Goal: Check status: Check status

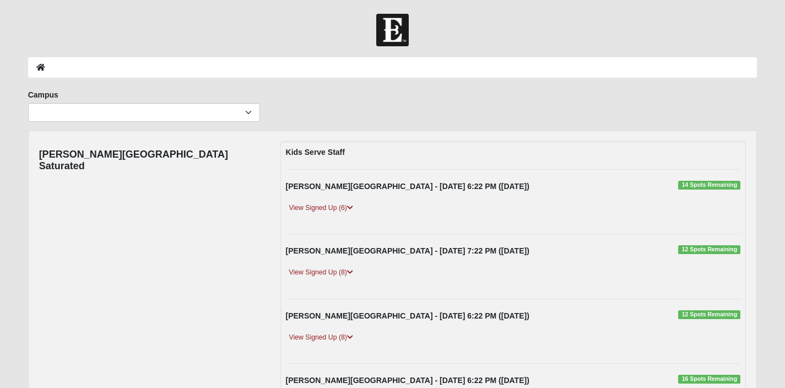
click at [335, 202] on div "Fleming Island - 9/10/2025 6:22 PM (9/10/2025) 14 Spots Remaining View Signed U…" at bounding box center [514, 202] width 472 height 42
click at [338, 206] on link "View Signed Up (6)" at bounding box center [321, 208] width 71 height 12
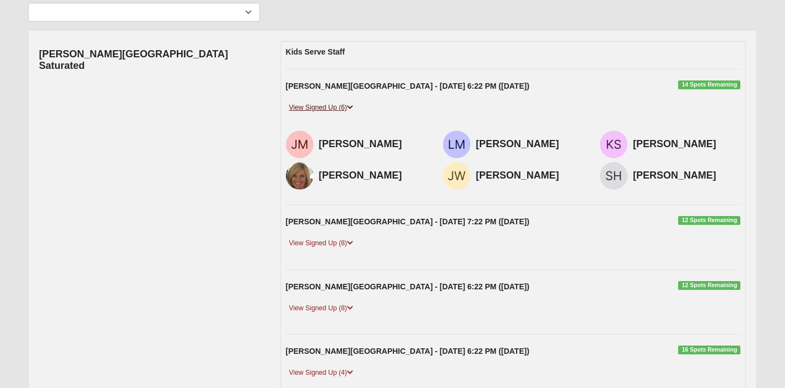
scroll to position [124, 0]
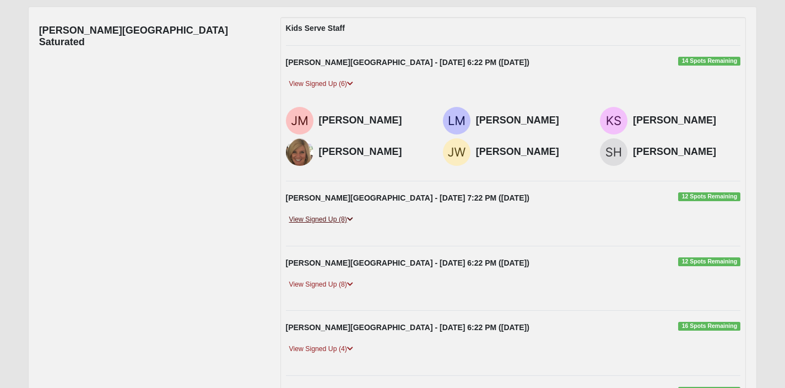
click at [334, 214] on link "View Signed Up (8)" at bounding box center [321, 220] width 71 height 12
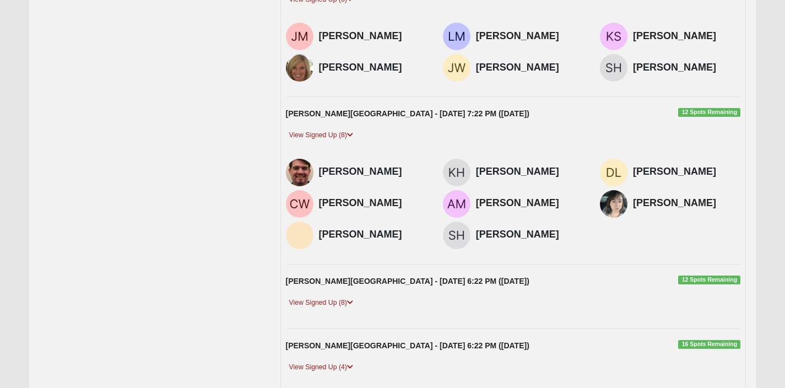
scroll to position [209, 0]
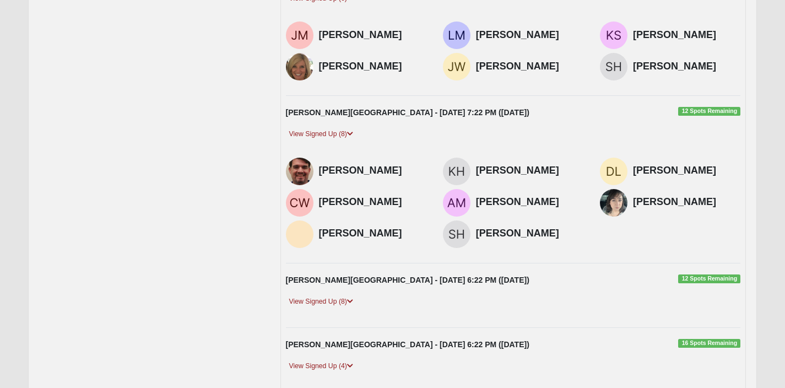
click at [346, 294] on div "Fleming Island - 9/12/2025 6:22 PM (9/12/2025) 12 Spots Remaining View Signed U…" at bounding box center [514, 295] width 472 height 42
click at [342, 299] on link "View Signed Up (8)" at bounding box center [321, 302] width 71 height 12
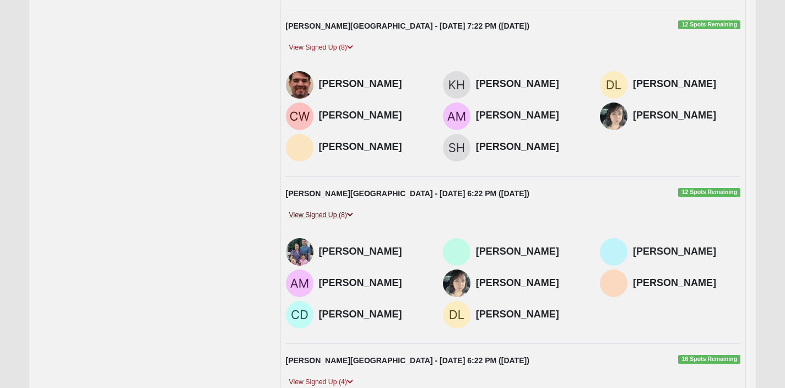
scroll to position [320, 0]
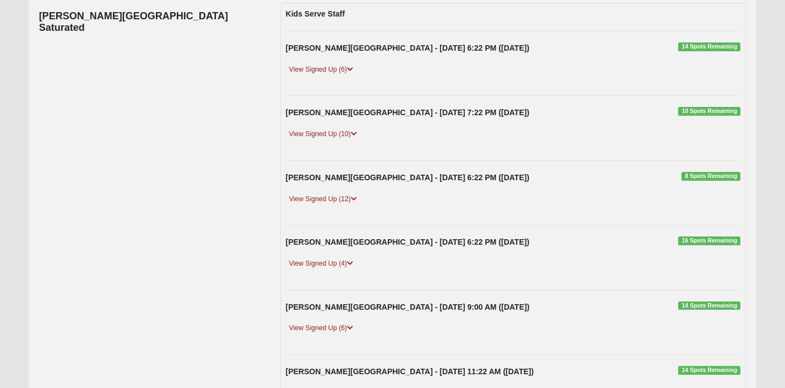
scroll to position [133, 0]
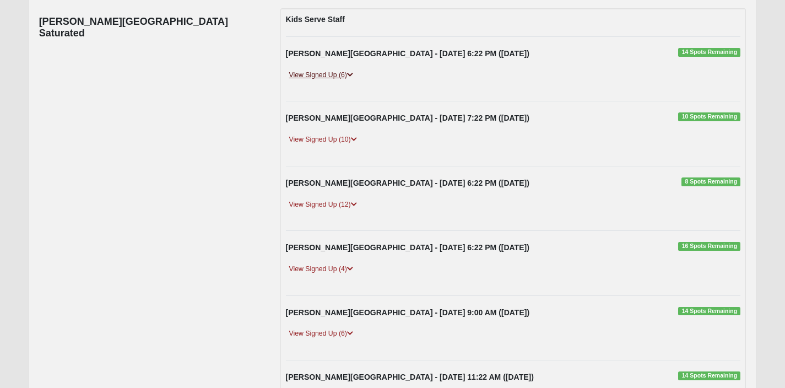
click at [335, 78] on link "View Signed Up (6)" at bounding box center [321, 75] width 71 height 12
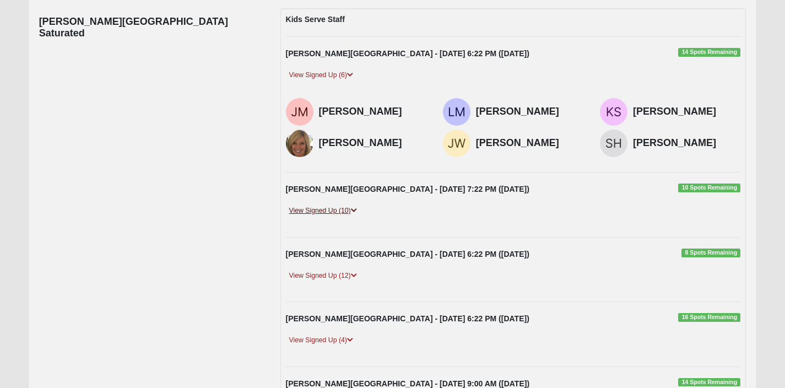
click at [320, 207] on link "View Signed Up (10)" at bounding box center [323, 211] width 74 height 12
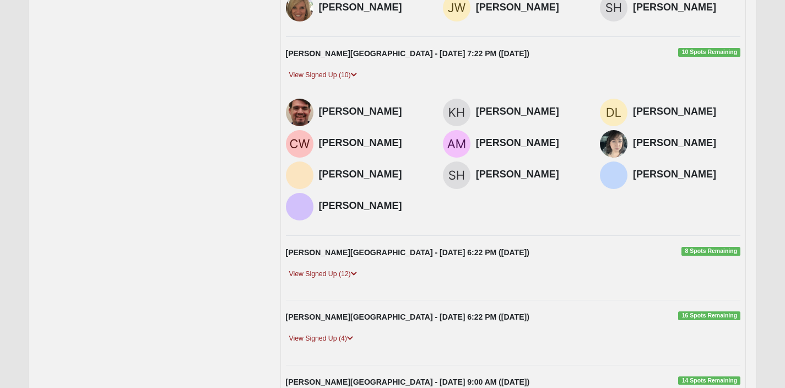
scroll to position [278, 0]
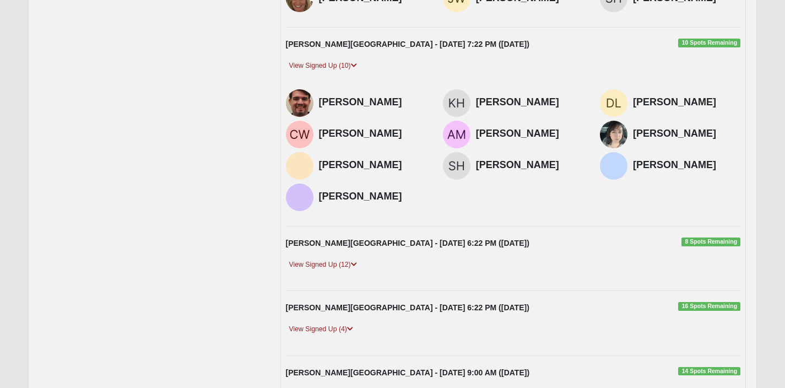
click at [340, 257] on div "Fleming Island - 9/12/2025 6:22 PM (9/12/2025) 8 Spots Remaining View Signed Up…" at bounding box center [514, 259] width 472 height 42
click at [340, 260] on link "View Signed Up (12)" at bounding box center [323, 265] width 74 height 12
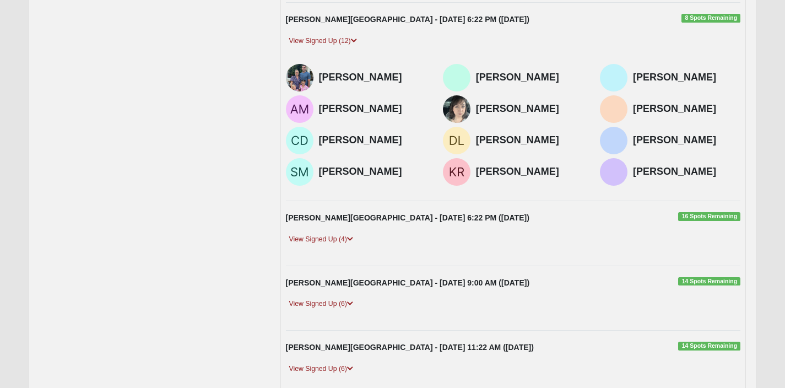
scroll to position [514, 0]
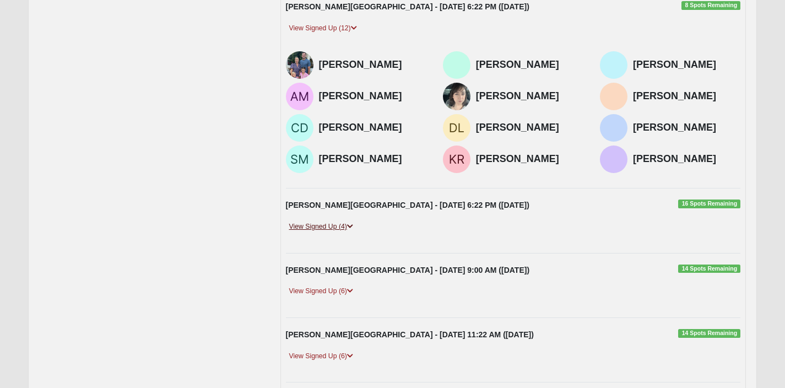
click at [342, 233] on link "View Signed Up (4)" at bounding box center [321, 227] width 71 height 12
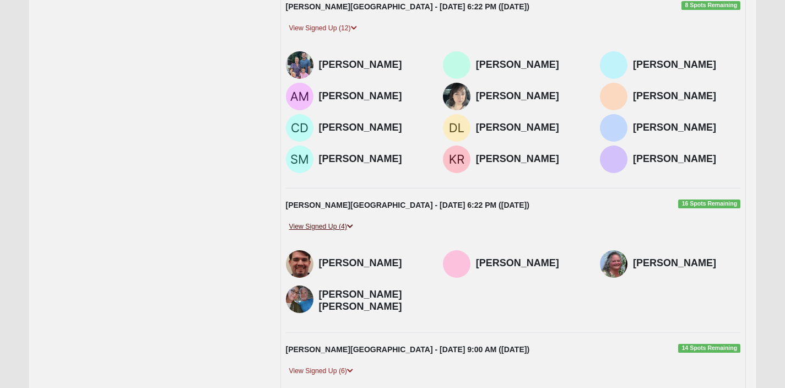
scroll to position [623, 0]
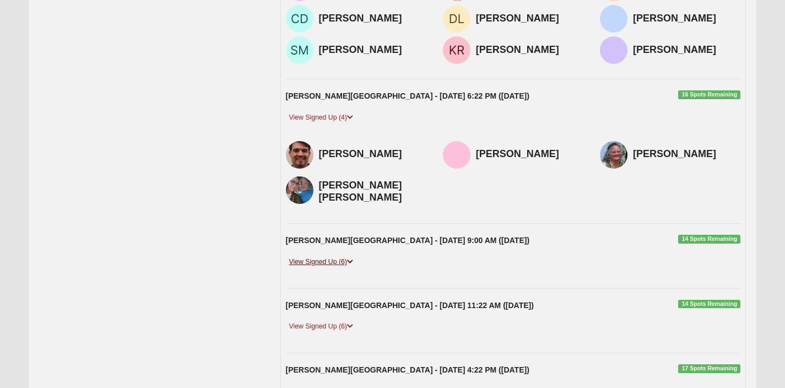
click at [333, 268] on link "View Signed Up (6)" at bounding box center [321, 262] width 71 height 12
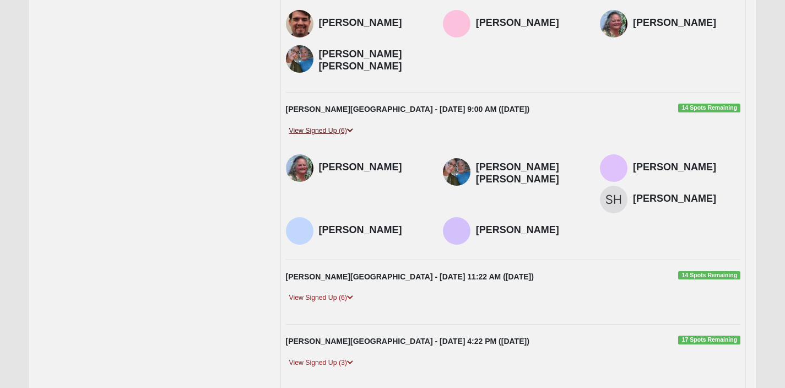
scroll to position [780, 0]
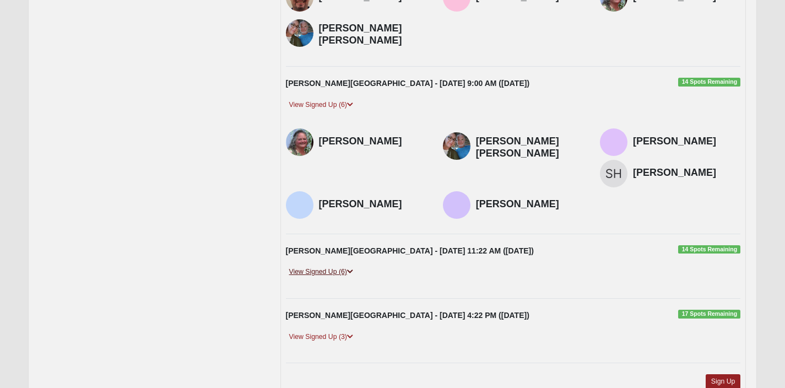
click at [331, 278] on link "View Signed Up (6)" at bounding box center [321, 272] width 71 height 12
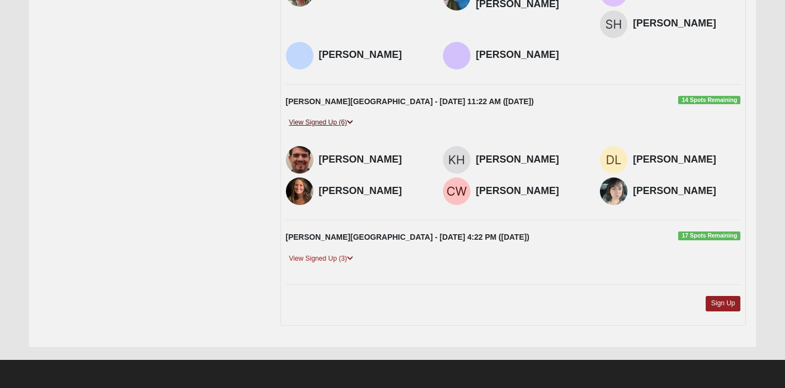
scroll to position [939, 0]
click at [323, 257] on link "View Signed Up (3)" at bounding box center [321, 259] width 71 height 12
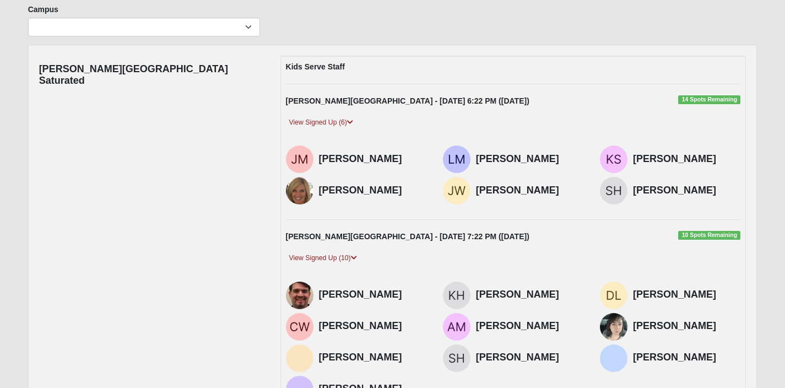
scroll to position [0, 0]
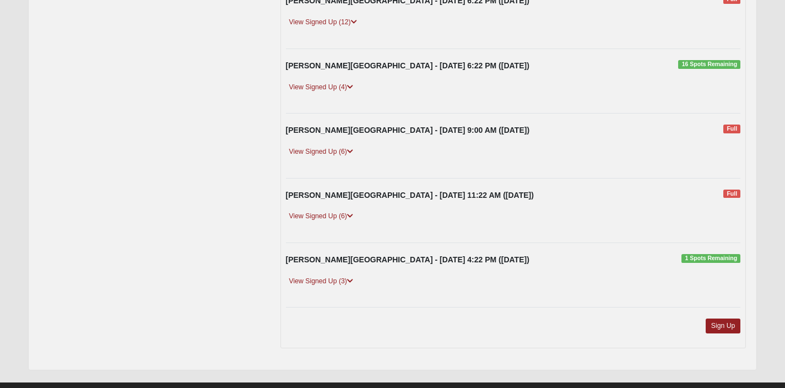
scroll to position [273, 0]
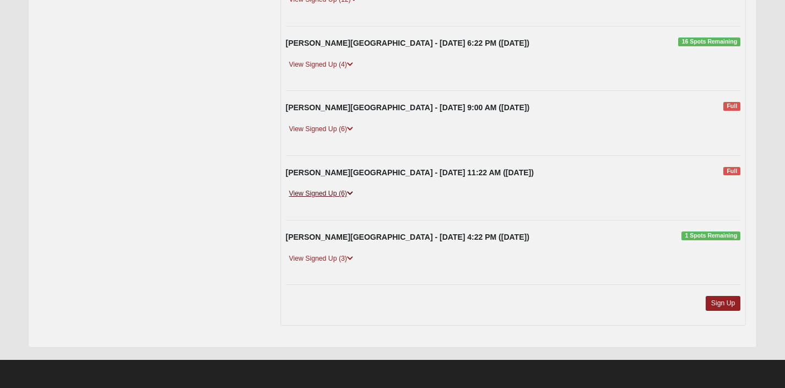
click at [337, 198] on link "View Signed Up (6)" at bounding box center [321, 194] width 71 height 12
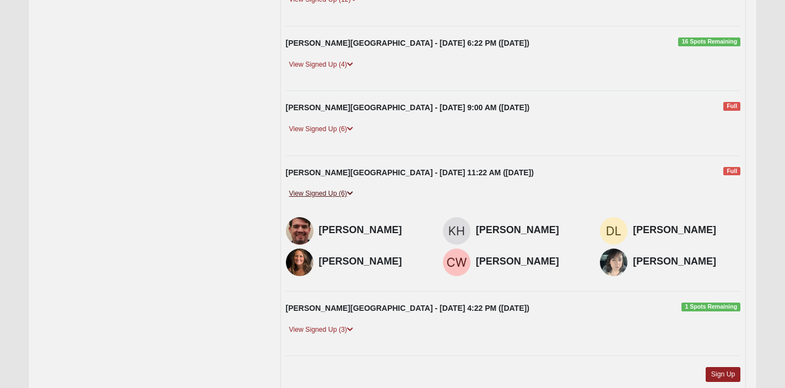
click at [337, 198] on link "View Signed Up (6)" at bounding box center [321, 194] width 71 height 12
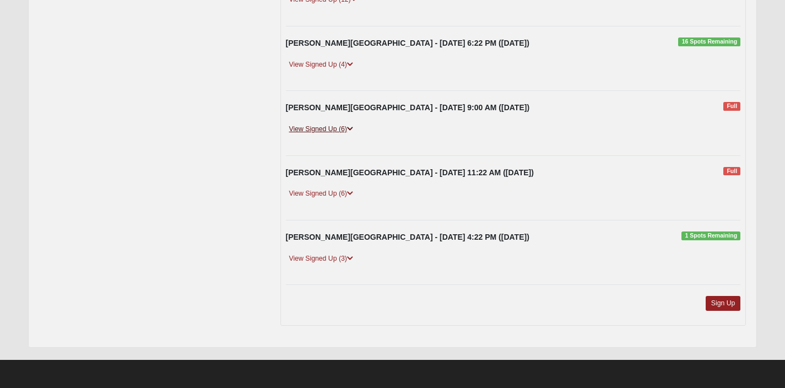
click at [330, 132] on link "View Signed Up (6)" at bounding box center [321, 129] width 71 height 12
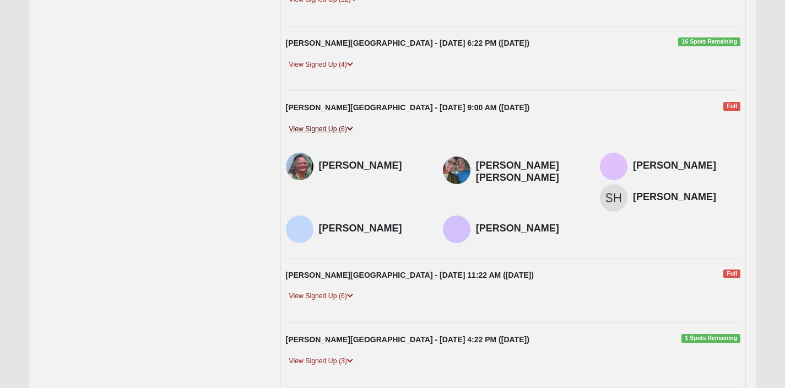
click at [330, 132] on link "View Signed Up (6)" at bounding box center [321, 129] width 71 height 12
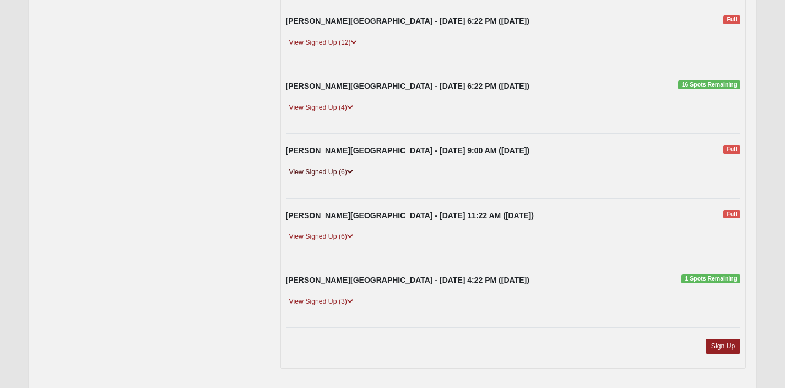
scroll to position [218, 0]
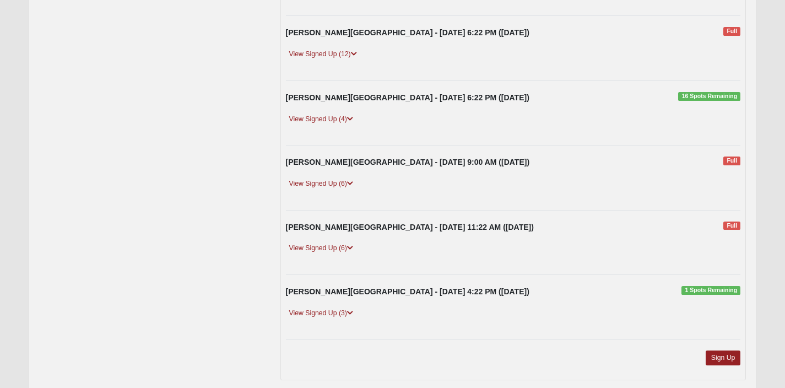
click at [330, 109] on div "[PERSON_NAME][GEOGRAPHIC_DATA] - [DATE] 6:22 PM ([DATE]) 16 Spots Remaining Vie…" at bounding box center [514, 113] width 472 height 42
click at [332, 118] on link "View Signed Up (4)" at bounding box center [321, 120] width 71 height 12
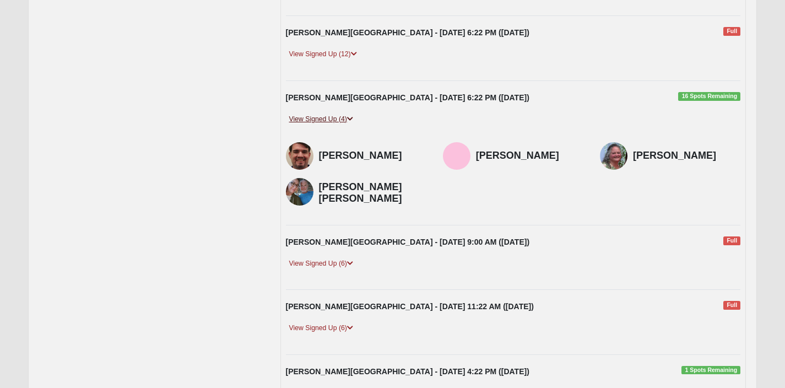
click at [333, 118] on link "View Signed Up (4)" at bounding box center [321, 120] width 71 height 12
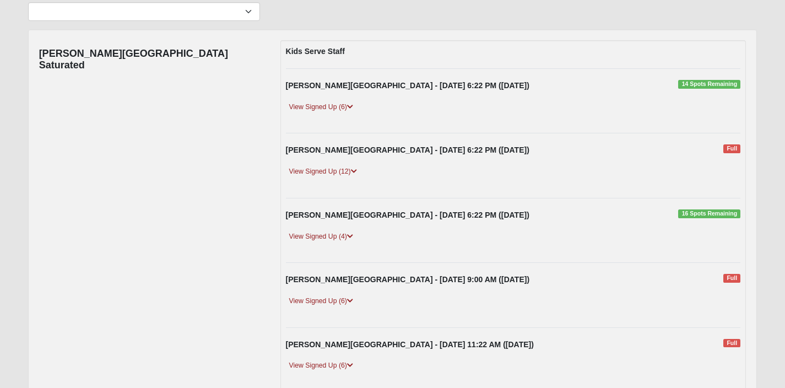
scroll to position [79, 0]
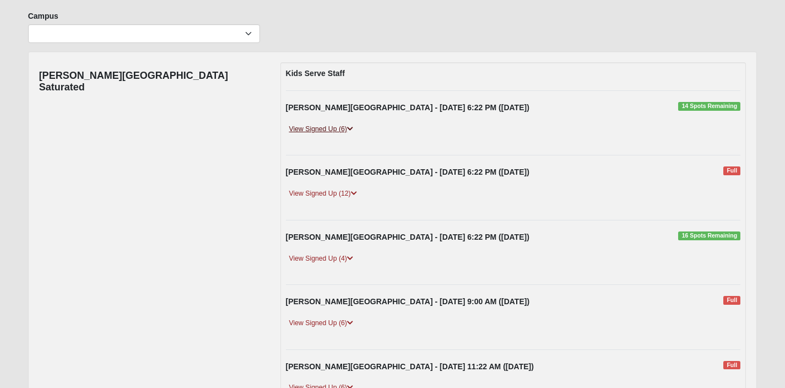
click at [321, 128] on link "View Signed Up (6)" at bounding box center [321, 129] width 71 height 12
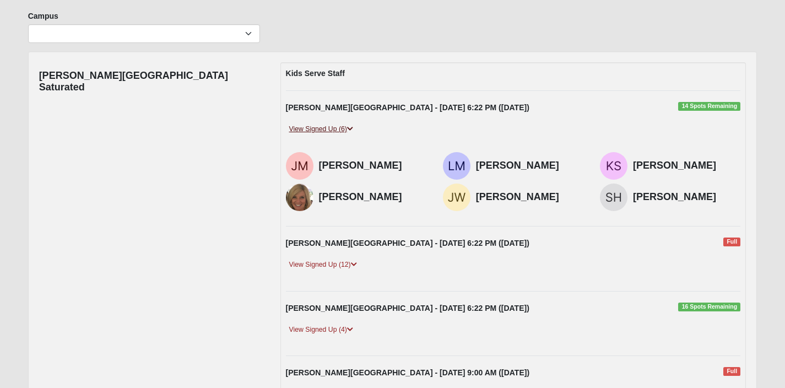
click at [321, 128] on link "View Signed Up (6)" at bounding box center [321, 129] width 71 height 12
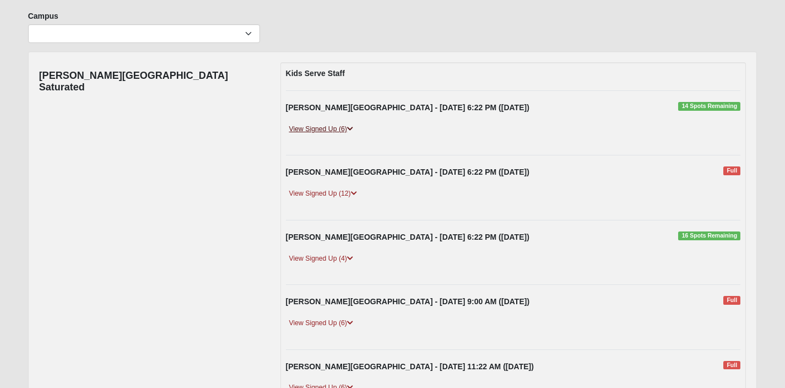
click at [349, 131] on icon at bounding box center [350, 129] width 6 height 7
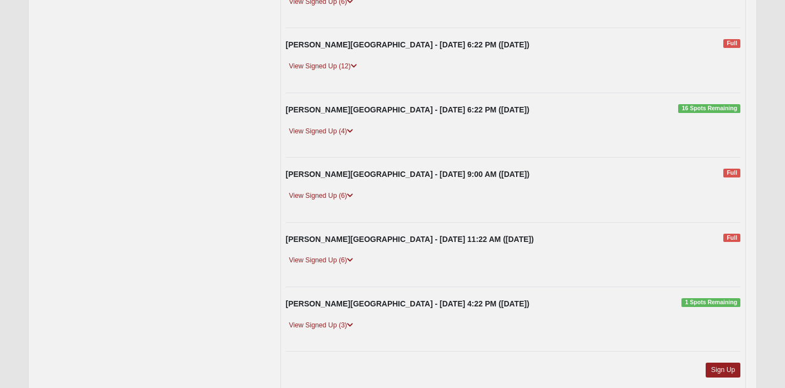
scroll to position [208, 0]
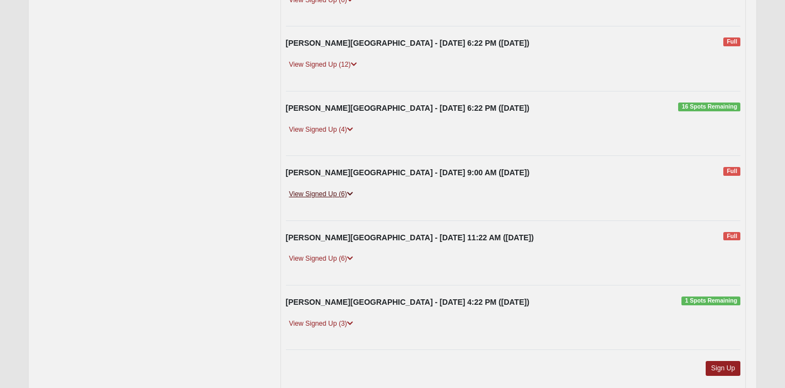
click at [345, 197] on link "View Signed Up (6)" at bounding box center [321, 194] width 71 height 12
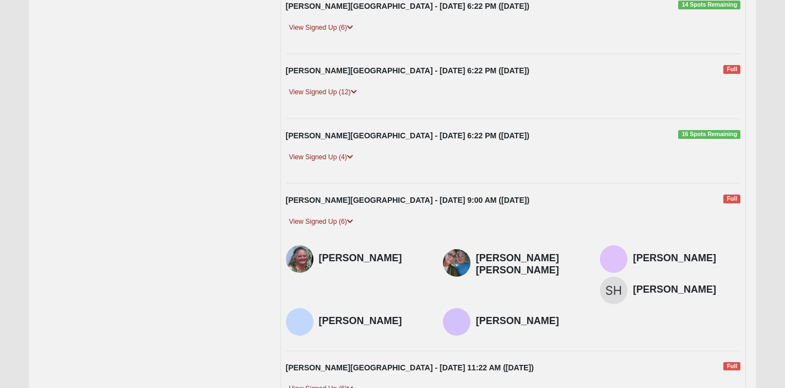
scroll to position [161, 0]
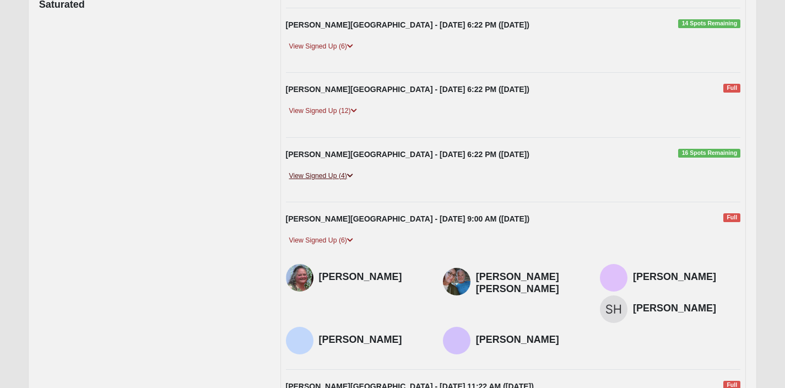
click at [349, 180] on link "View Signed Up (4)" at bounding box center [321, 176] width 71 height 12
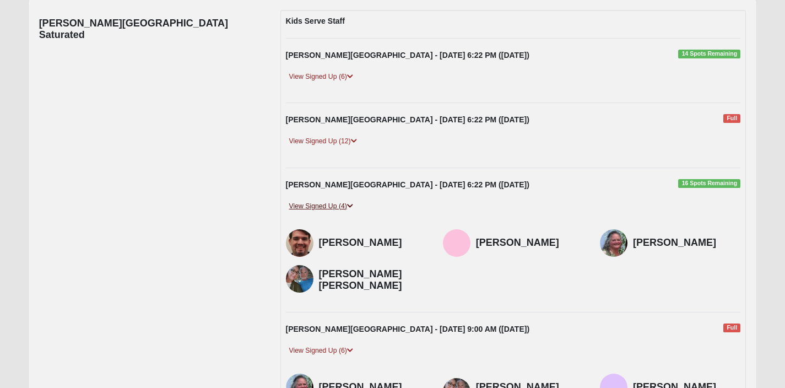
scroll to position [121, 0]
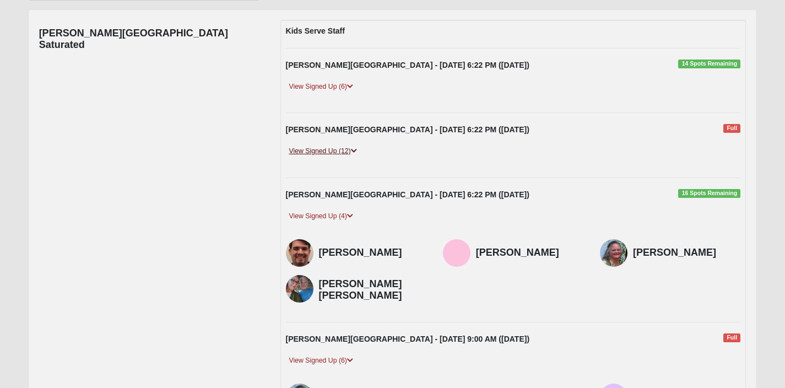
click at [342, 155] on link "View Signed Up (12)" at bounding box center [323, 152] width 74 height 12
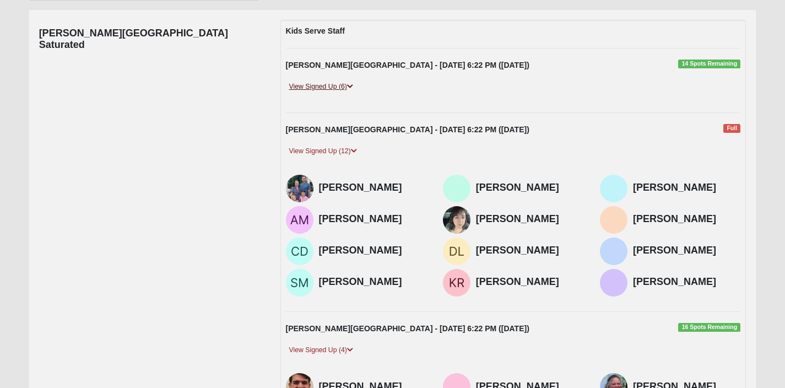
click at [330, 88] on link "View Signed Up (6)" at bounding box center [321, 87] width 71 height 12
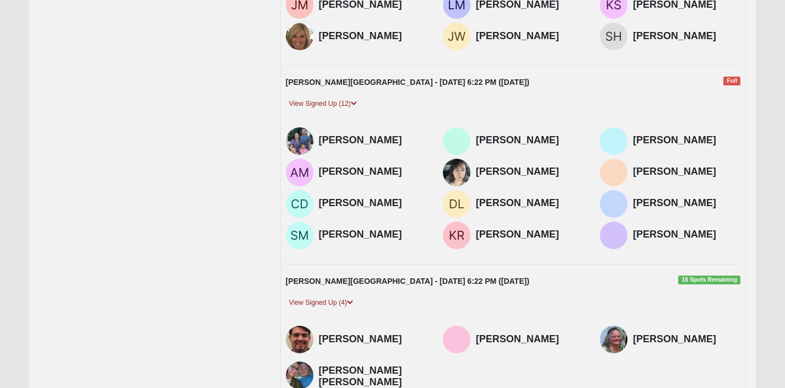
scroll to position [241, 0]
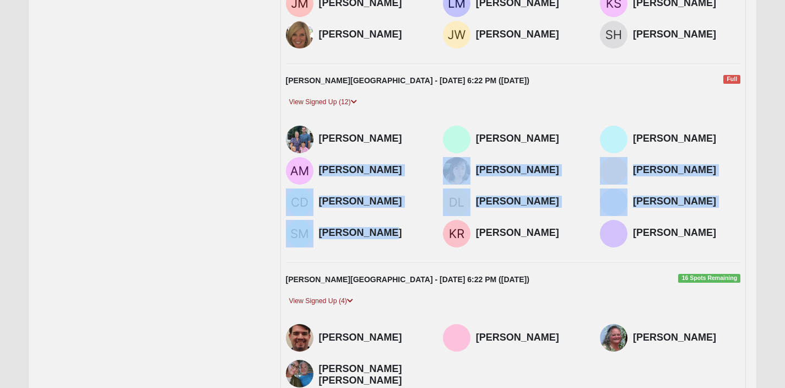
drag, startPoint x: 389, startPoint y: 240, endPoint x: 353, endPoint y: 160, distance: 87.1
click at [354, 161] on div "Ashlyn Bopf Elayne Merriott Teice Haga Ali Mahaffey" at bounding box center [514, 189] width 472 height 126
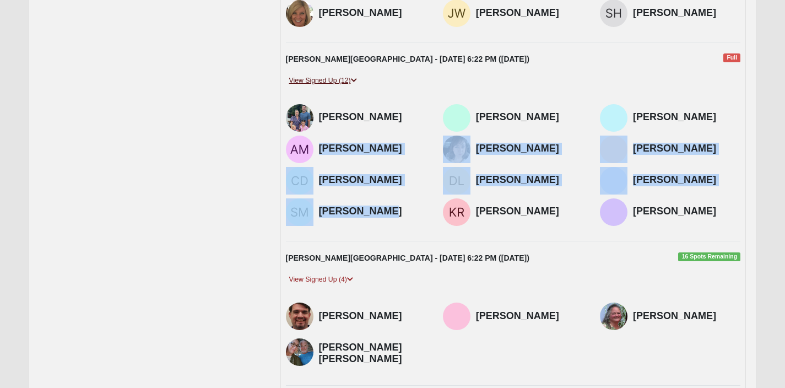
scroll to position [272, 0]
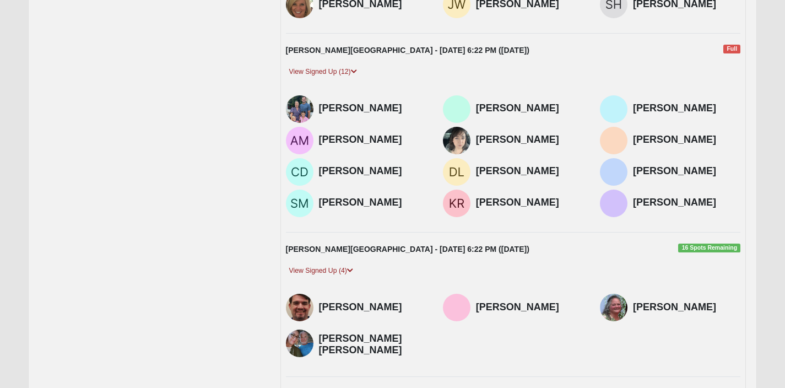
click at [354, 238] on div "Kids Serve Staff Fleming Island - 9/10/2025 6:22 PM (9/10/2025) 14 Spots Remain…" at bounding box center [514, 291] width 466 height 845
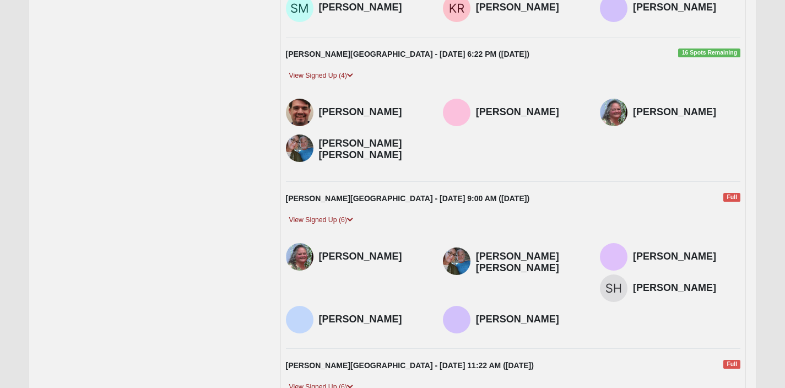
scroll to position [353, 0]
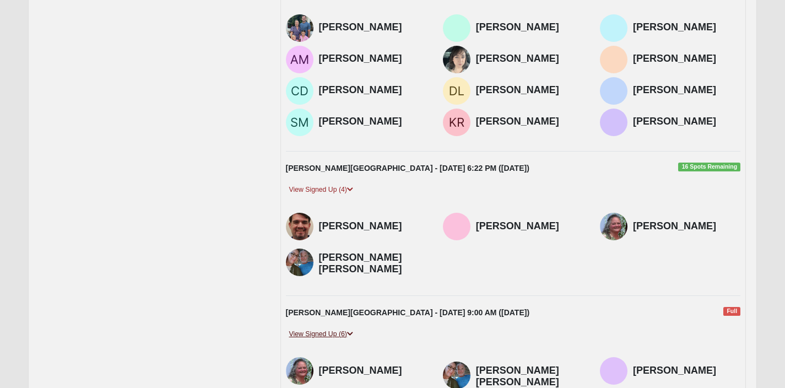
click at [342, 340] on link "View Signed Up (6)" at bounding box center [321, 334] width 71 height 12
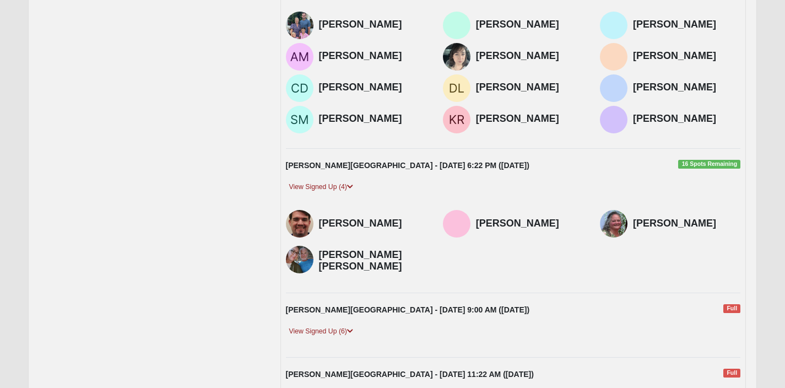
scroll to position [362, 0]
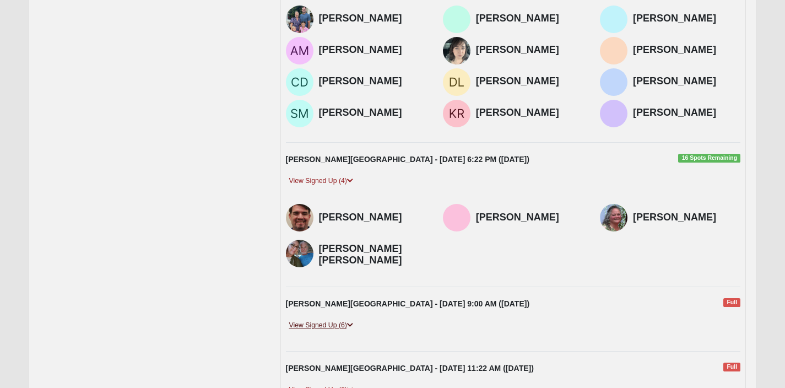
click at [336, 331] on link "View Signed Up (6)" at bounding box center [321, 326] width 71 height 12
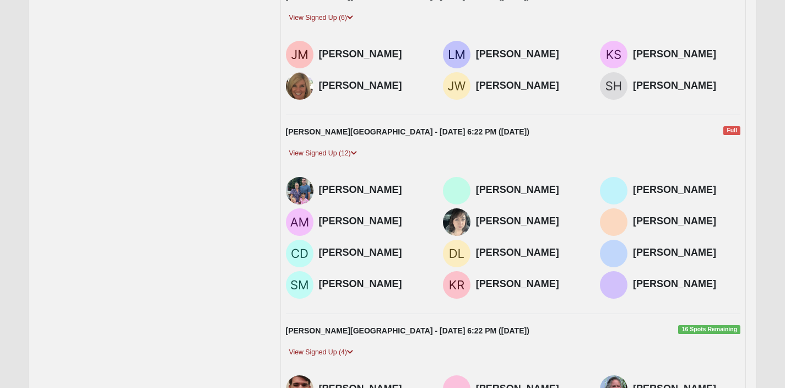
scroll to position [194, 0]
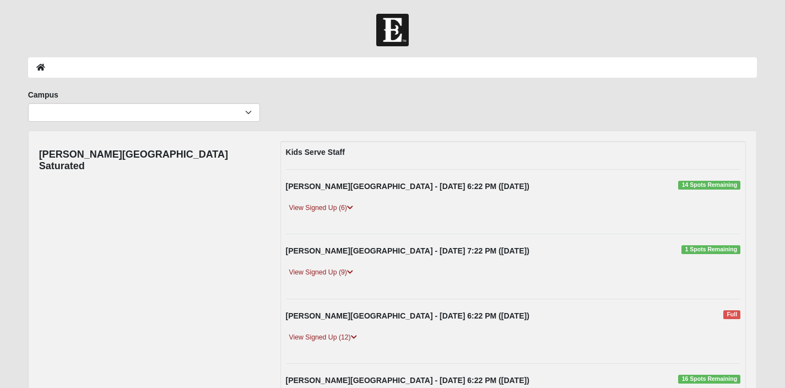
scroll to position [33, 0]
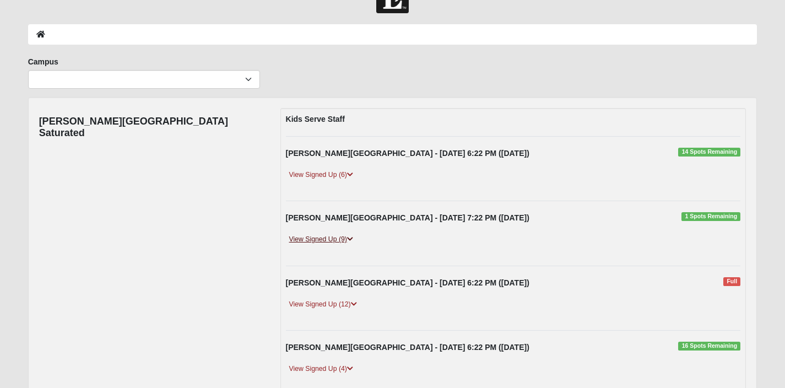
click at [332, 238] on link "View Signed Up (9)" at bounding box center [321, 240] width 71 height 12
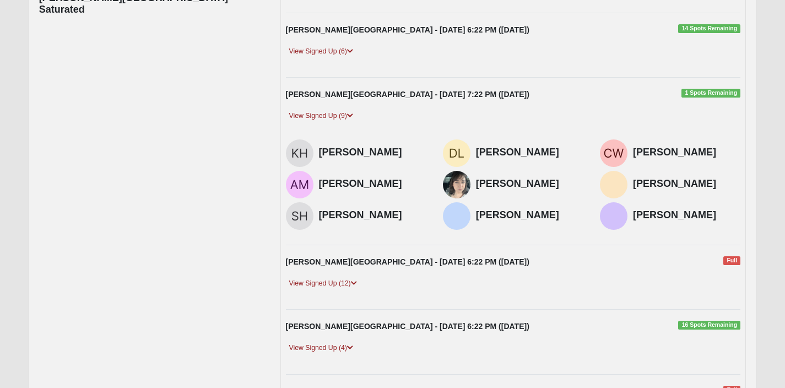
scroll to position [182, 0]
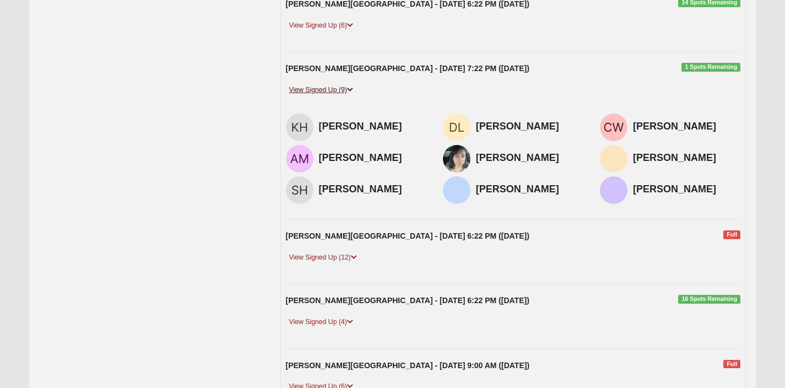
click at [343, 85] on link "View Signed Up (9)" at bounding box center [321, 90] width 71 height 12
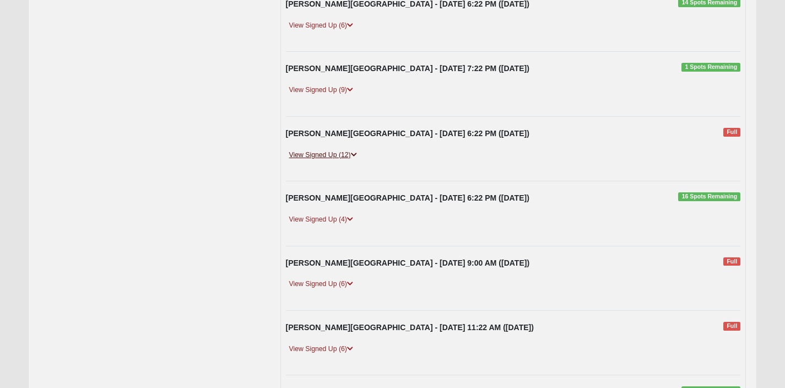
click at [339, 157] on link "View Signed Up (12)" at bounding box center [323, 155] width 74 height 12
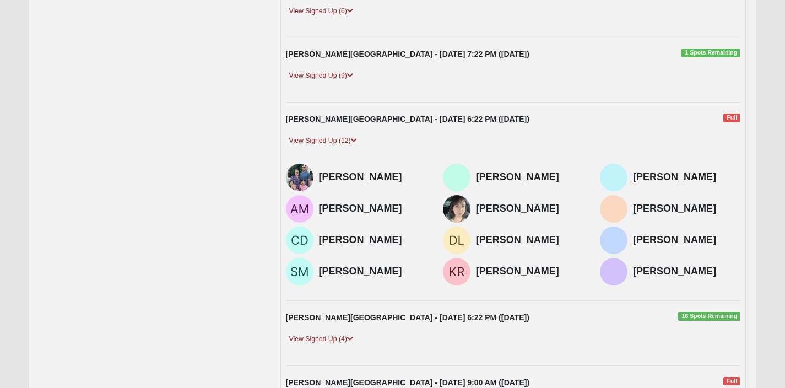
scroll to position [198, 0]
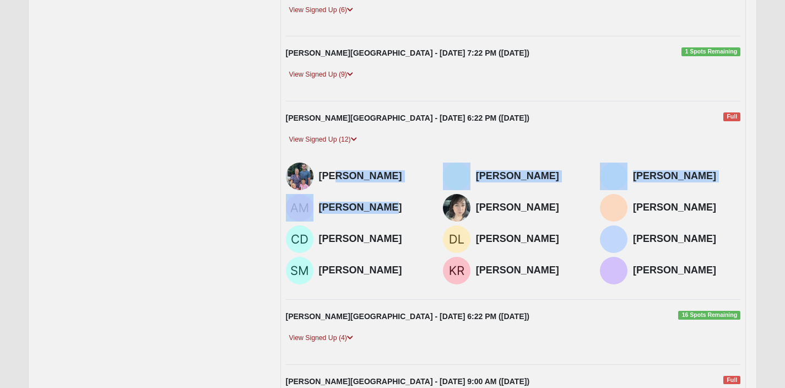
drag, startPoint x: 335, startPoint y: 176, endPoint x: 376, endPoint y: 220, distance: 59.7
click at [376, 220] on div "[PERSON_NAME] [PERSON_NAME] Teice [PERSON_NAME] [PERSON_NAME]" at bounding box center [514, 226] width 472 height 126
click at [376, 220] on div "[PERSON_NAME]" at bounding box center [372, 208] width 107 height 28
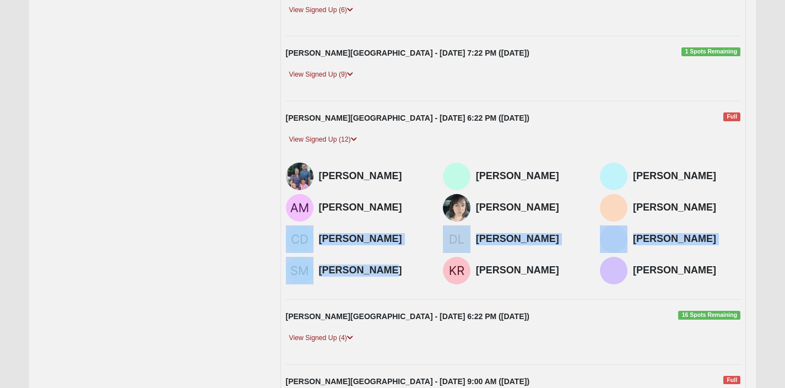
drag, startPoint x: 316, startPoint y: 254, endPoint x: 357, endPoint y: 290, distance: 54.2
click at [357, 288] on div "[PERSON_NAME] [PERSON_NAME] Teice [PERSON_NAME] [PERSON_NAME]" at bounding box center [514, 226] width 472 height 126
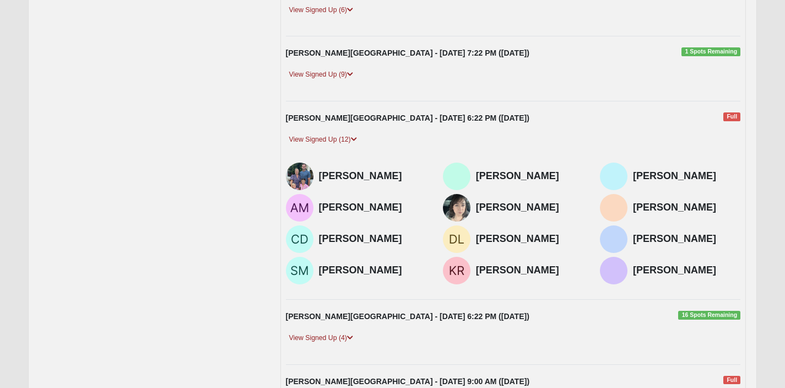
click at [407, 284] on div "[PERSON_NAME]" at bounding box center [372, 271] width 107 height 28
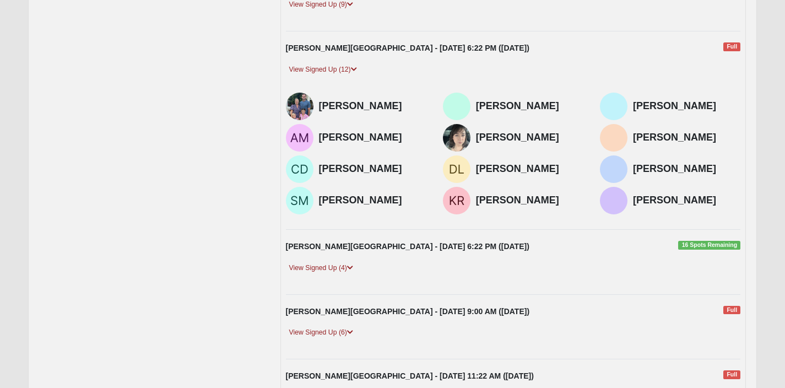
scroll to position [267, 0]
click at [355, 69] on icon at bounding box center [354, 70] width 6 height 7
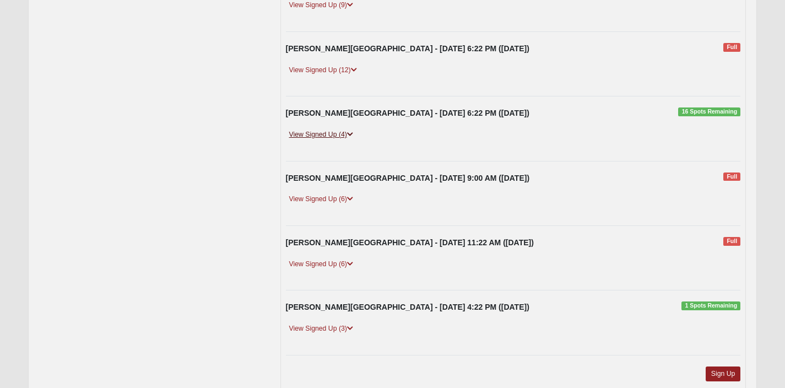
click at [343, 134] on link "View Signed Up (4)" at bounding box center [321, 135] width 71 height 12
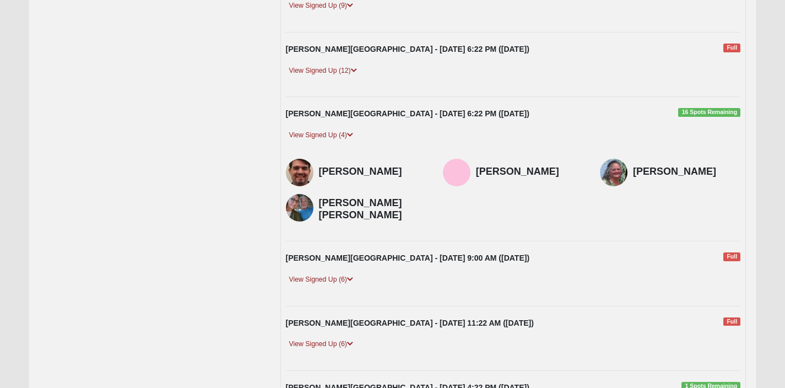
scroll to position [63, 0]
